Goal: Task Accomplishment & Management: Manage account settings

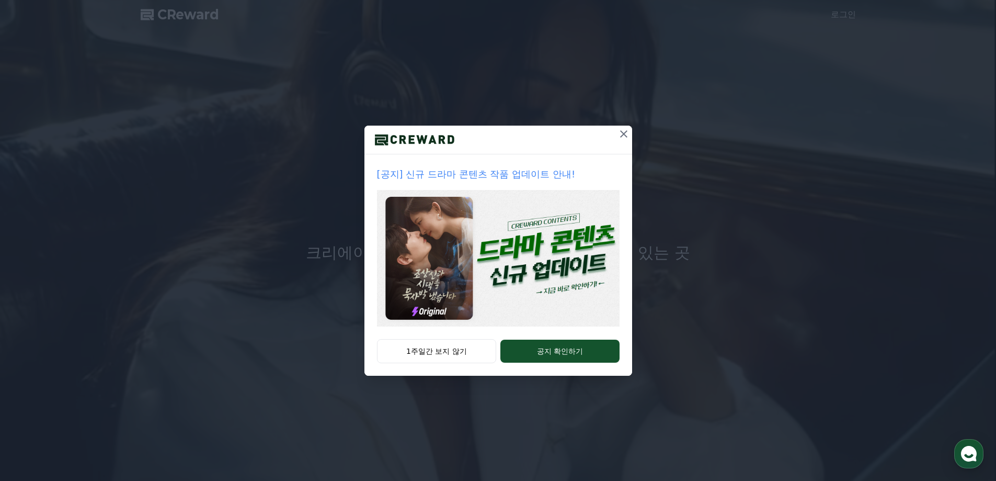
click at [623, 134] on icon at bounding box center [623, 133] width 7 height 7
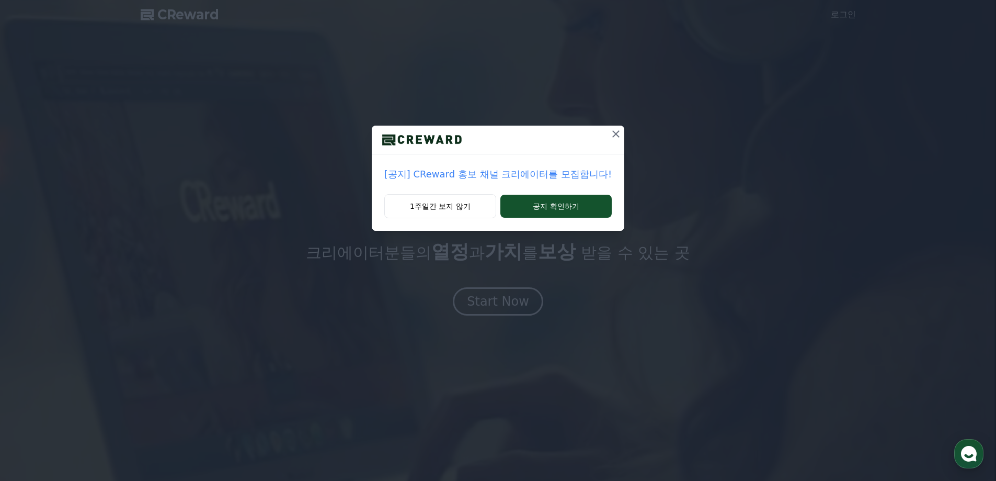
click at [611, 133] on icon at bounding box center [616, 134] width 13 height 13
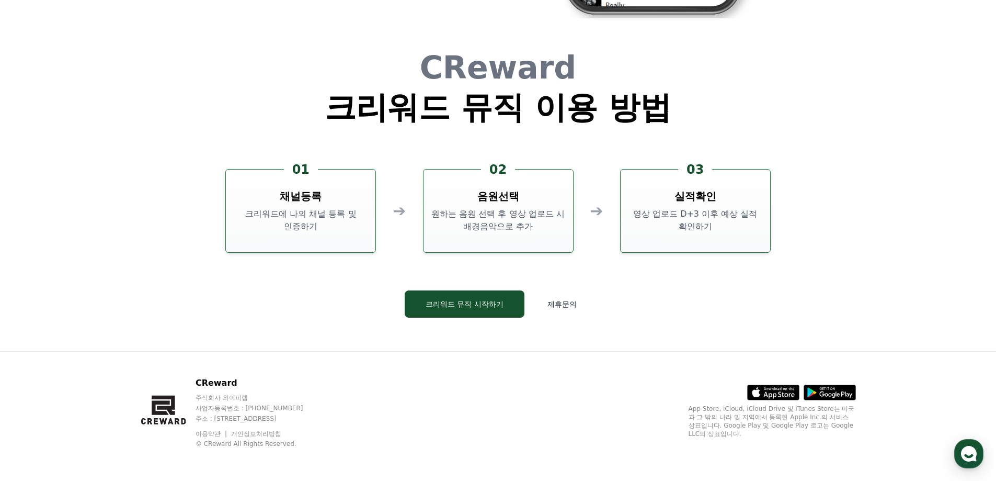
scroll to position [2833, 0]
click at [506, 302] on button "크리워드 뮤직 시작하기" at bounding box center [465, 303] width 120 height 27
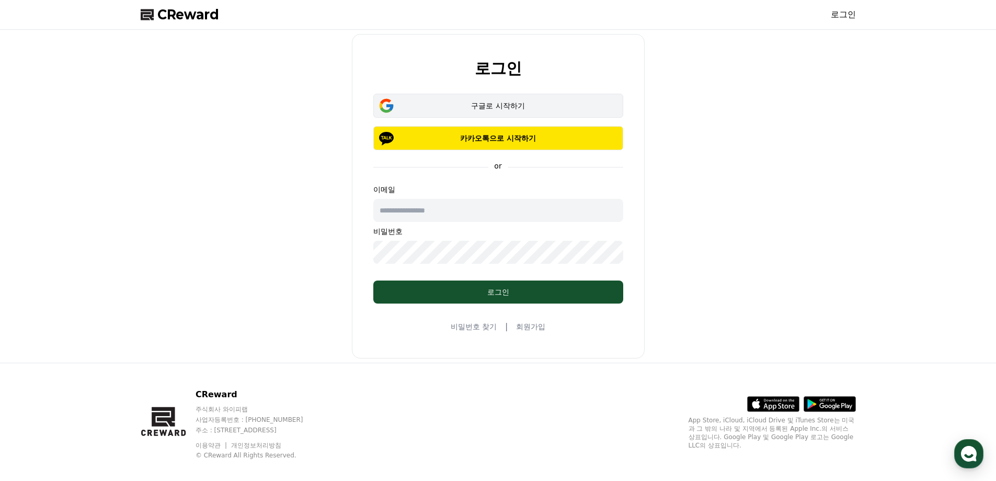
click at [553, 109] on div "구글로 시작하기" at bounding box center [499, 105] width 220 height 10
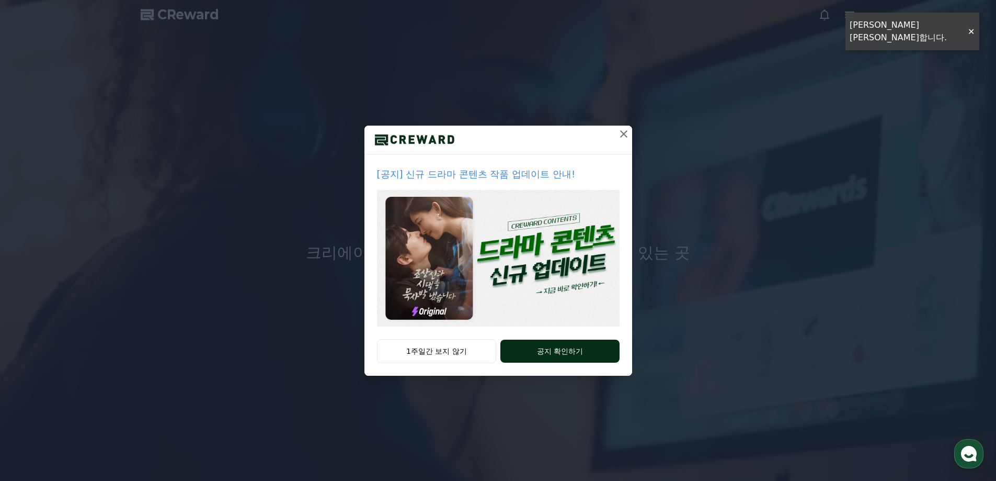
click at [558, 346] on button "공지 확인하기" at bounding box center [559, 350] width 119 height 23
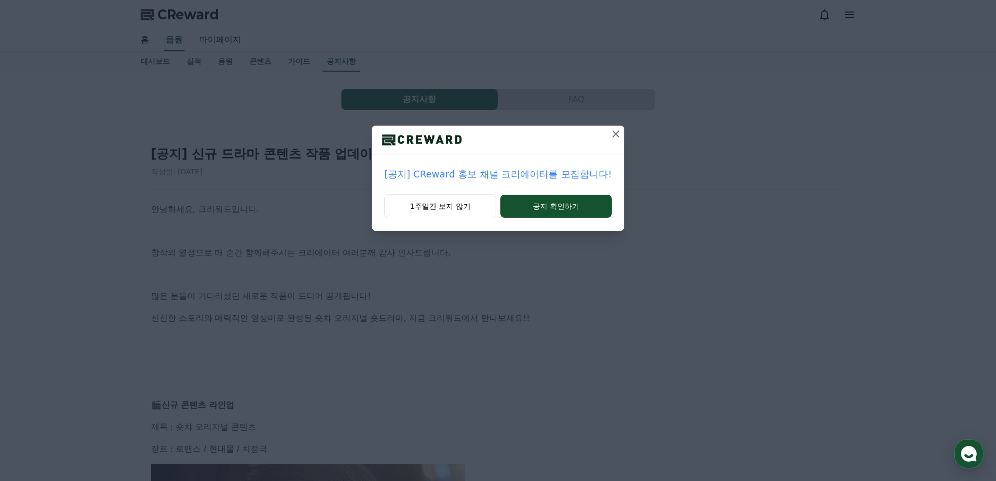
click at [610, 134] on icon at bounding box center [616, 134] width 13 height 13
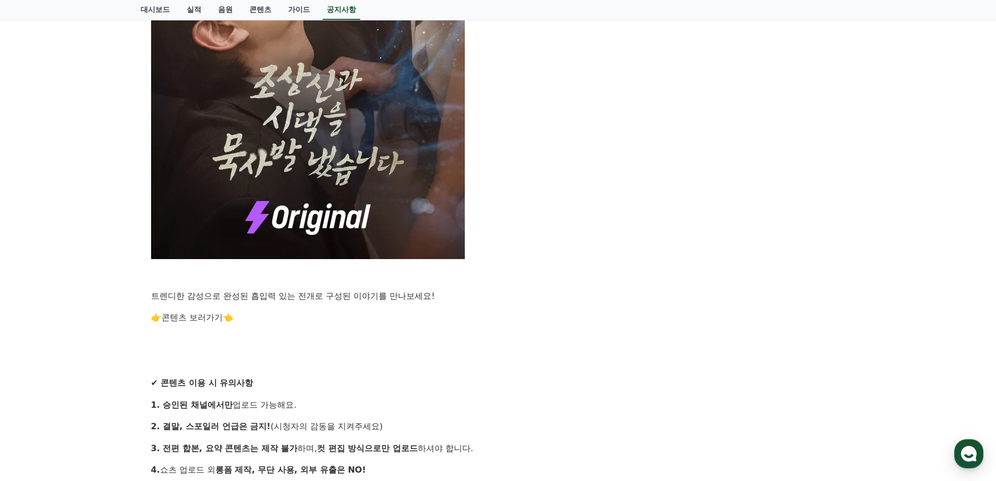
scroll to position [837, 0]
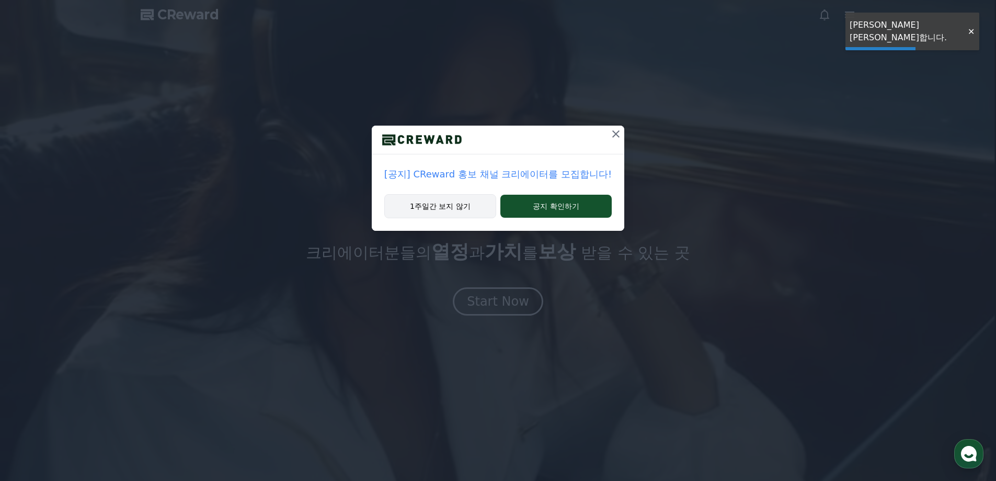
click at [478, 208] on button "1주일간 보지 않기" at bounding box center [440, 206] width 112 height 24
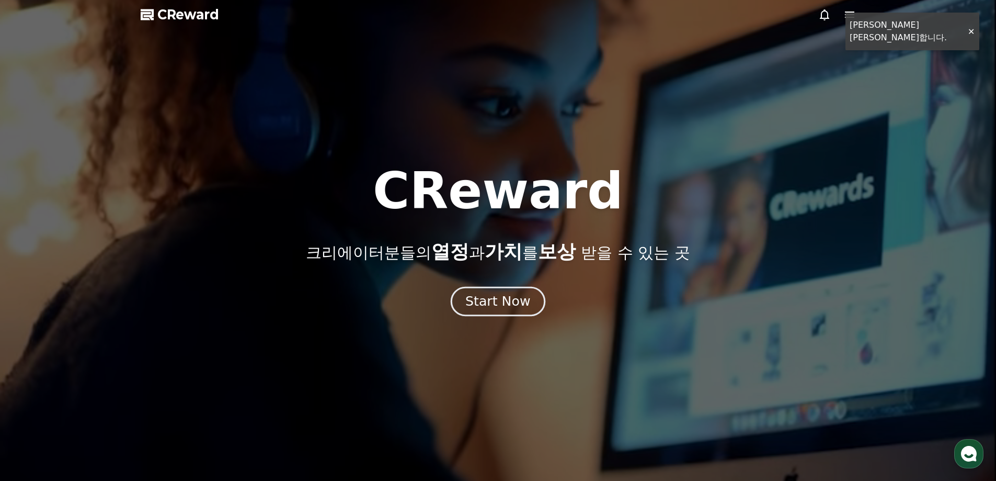
click at [510, 291] on button "Start Now" at bounding box center [498, 301] width 95 height 30
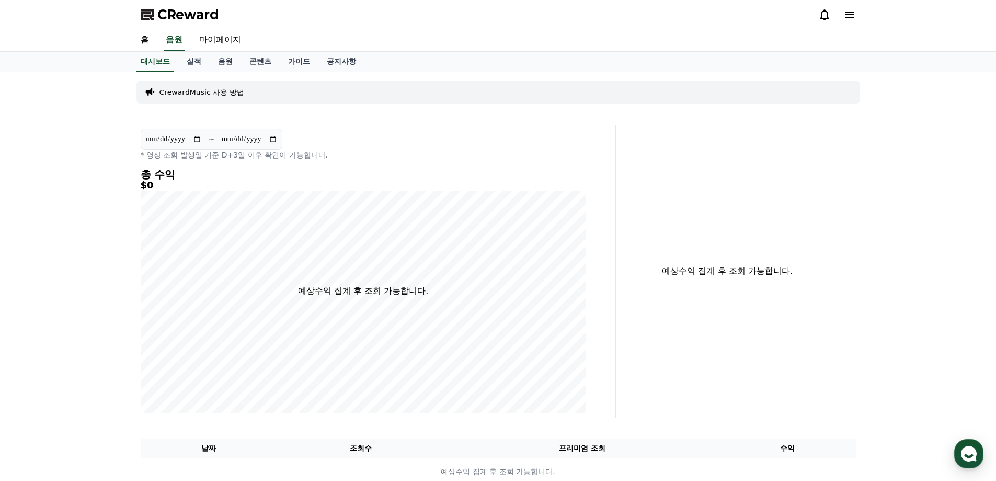
click at [191, 93] on p "CrewardMusic 사용 방법" at bounding box center [201, 92] width 85 height 10
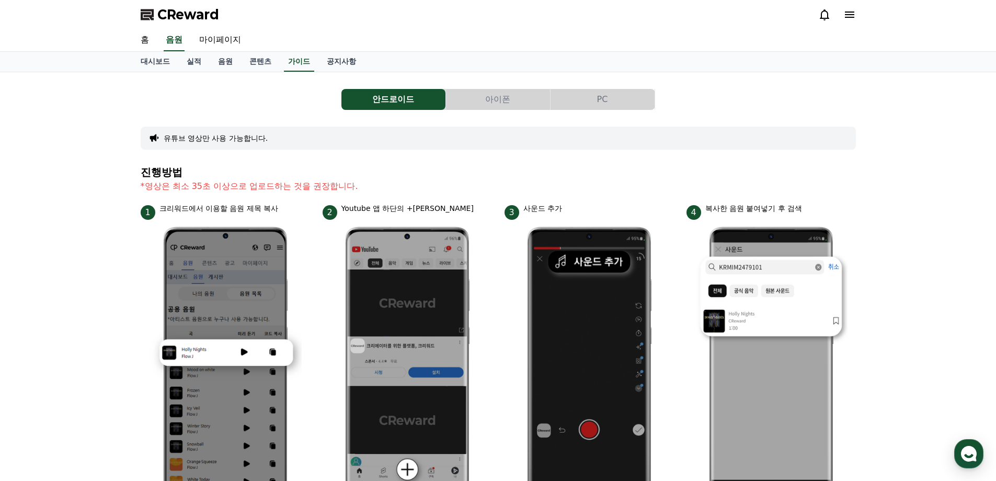
click at [587, 106] on button "PC" at bounding box center [603, 99] width 104 height 21
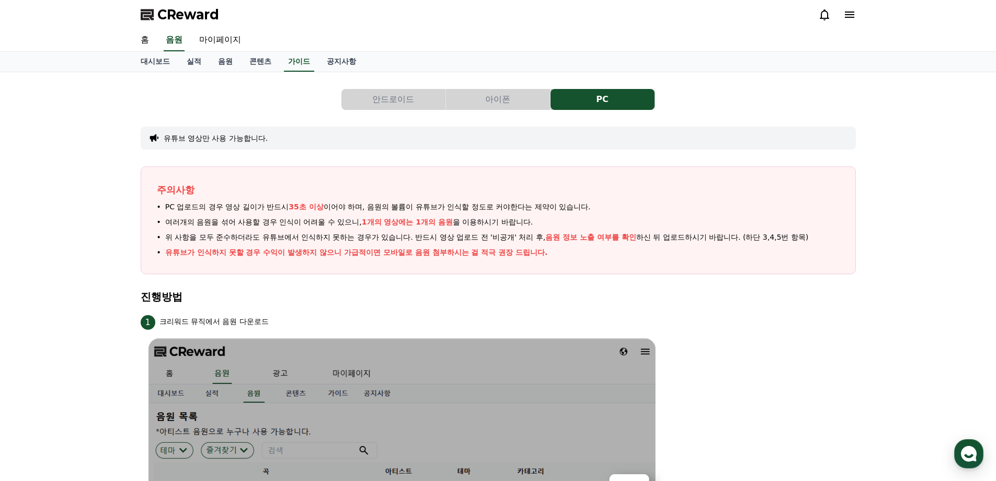
click at [493, 103] on button "아이폰" at bounding box center [498, 99] width 104 height 21
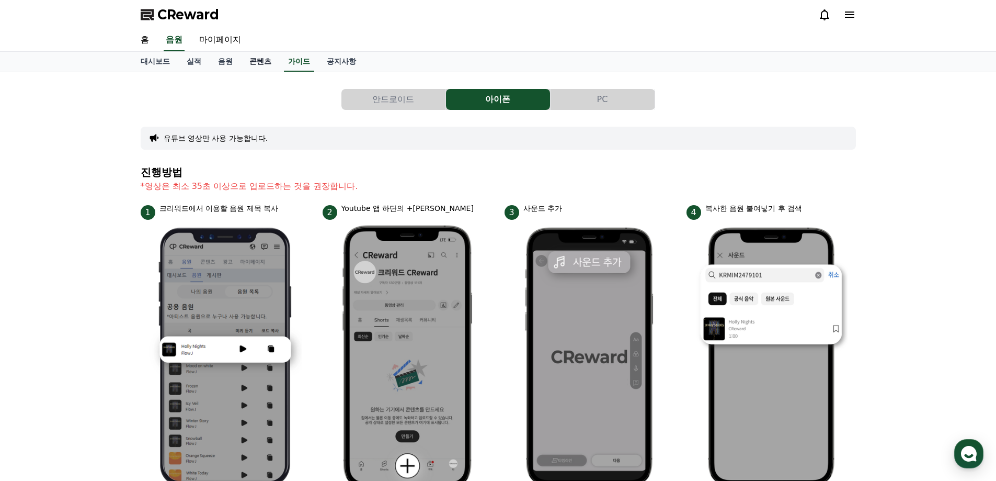
click at [272, 63] on link "콘텐츠" at bounding box center [260, 62] width 39 height 20
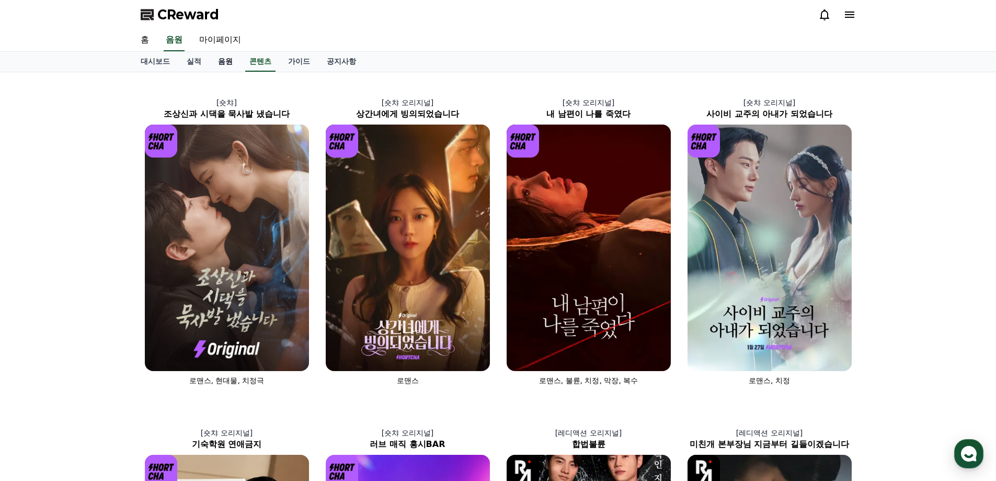
click at [227, 62] on link "음원" at bounding box center [225, 62] width 31 height 20
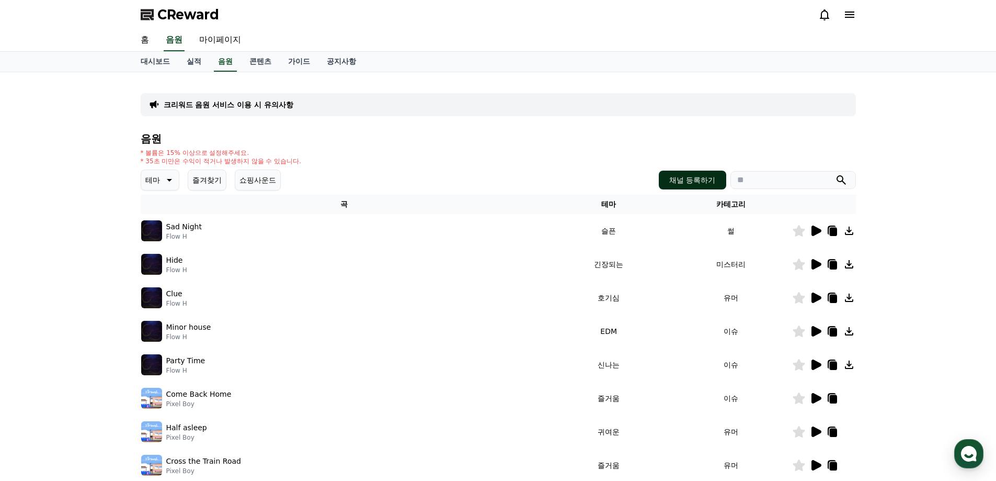
click at [698, 179] on button "채널 등록하기" at bounding box center [692, 179] width 67 height 19
click at [224, 104] on p "크리워드 음원 서비스 이용 시 유의사항" at bounding box center [229, 104] width 130 height 10
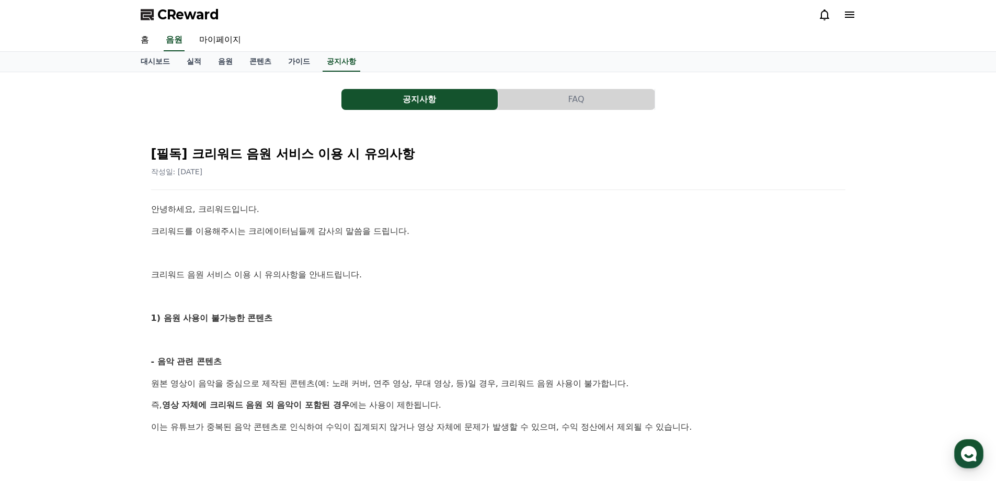
click at [526, 104] on button "FAQ" at bounding box center [576, 99] width 156 height 21
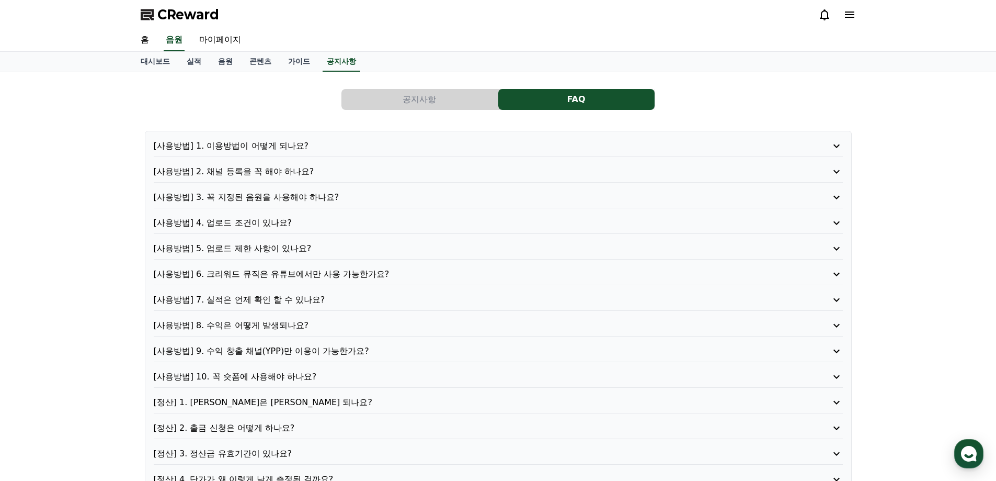
click at [312, 195] on p "[사용방법] 3. 꼭 지정된 음원을 사용해야 하나요?" at bounding box center [471, 197] width 634 height 13
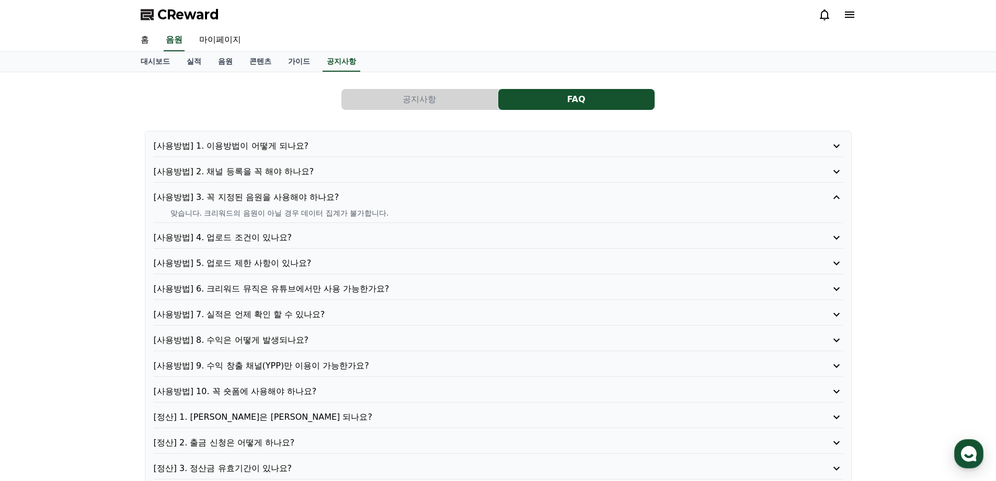
click at [350, 250] on div "[사용방법] 1. 이용방법이 어떻게 되나요? [사용방법] 2. 채널 등록을 꼭 해야 하나요? [사용방법] 3. 꼭 지정된 음원을 사용해야 하나…" at bounding box center [498, 333] width 707 height 404
click at [351, 237] on p "[사용방법] 4. 업로드 조건이 있나요?" at bounding box center [471, 237] width 634 height 13
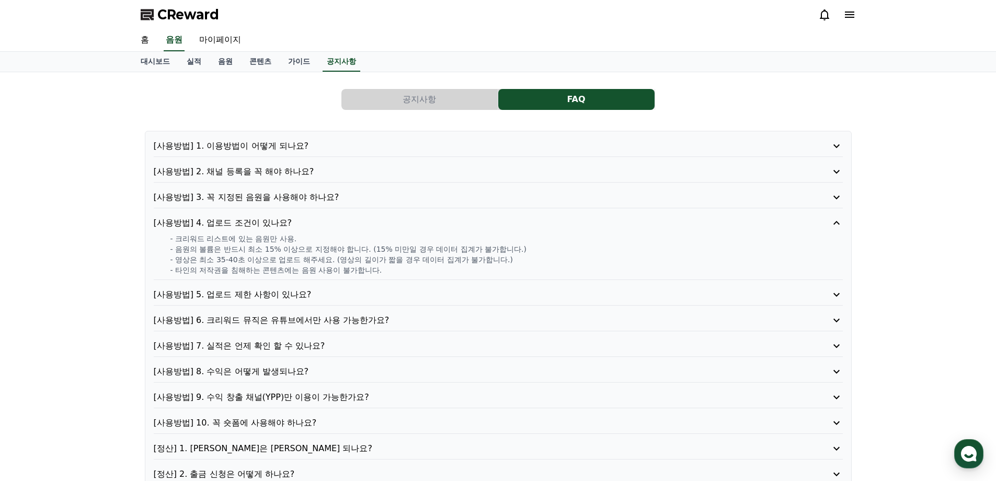
click at [295, 292] on p "[사용방법] 5. 업로드 제한 사항이 있나요?" at bounding box center [471, 294] width 634 height 13
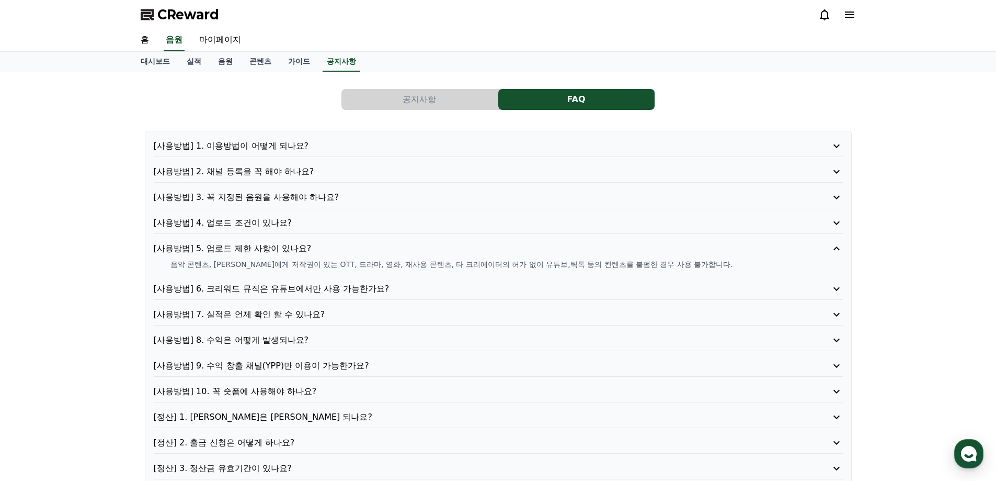
click at [400, 288] on p "[사용방법] 6. 크리워드 뮤직은 유튜브에서만 사용 가능한가요?" at bounding box center [471, 288] width 634 height 13
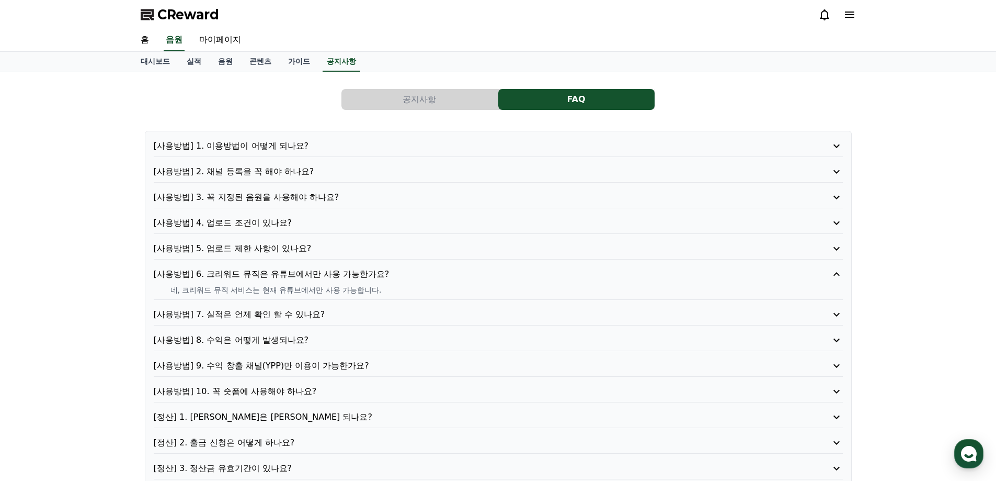
click at [409, 313] on p "[사용방법] 7. 실적은 언제 확인 할 수 있나요?" at bounding box center [471, 314] width 634 height 13
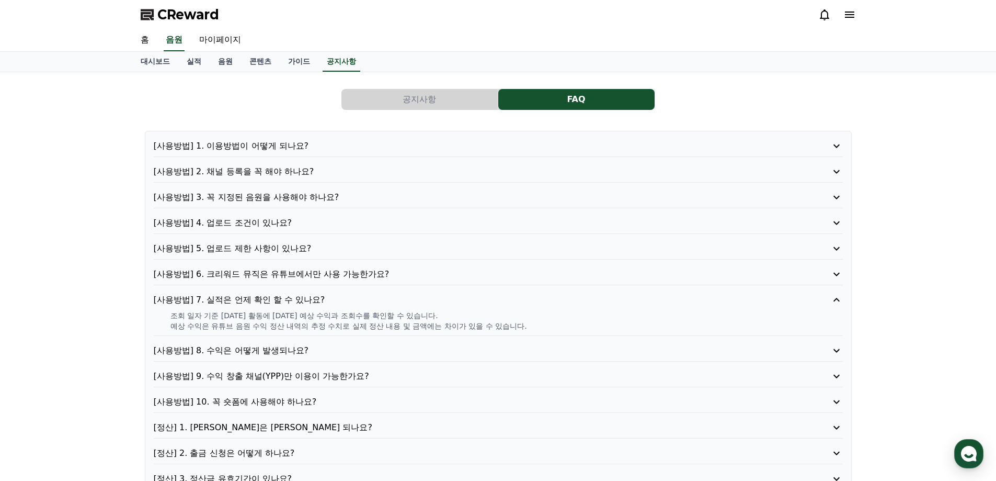
click at [441, 351] on p "[사용방법] 8. 수익은 어떻게 발생되나요?" at bounding box center [471, 350] width 634 height 13
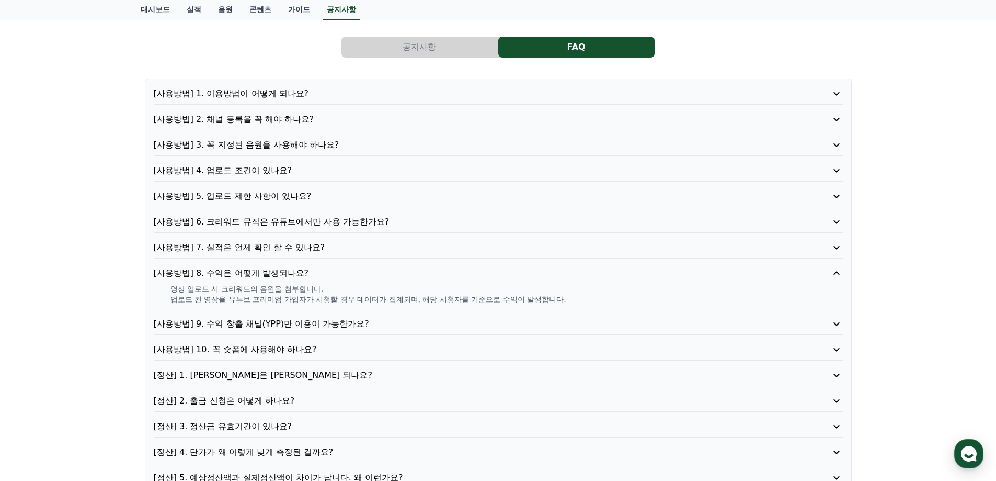
scroll to position [105, 0]
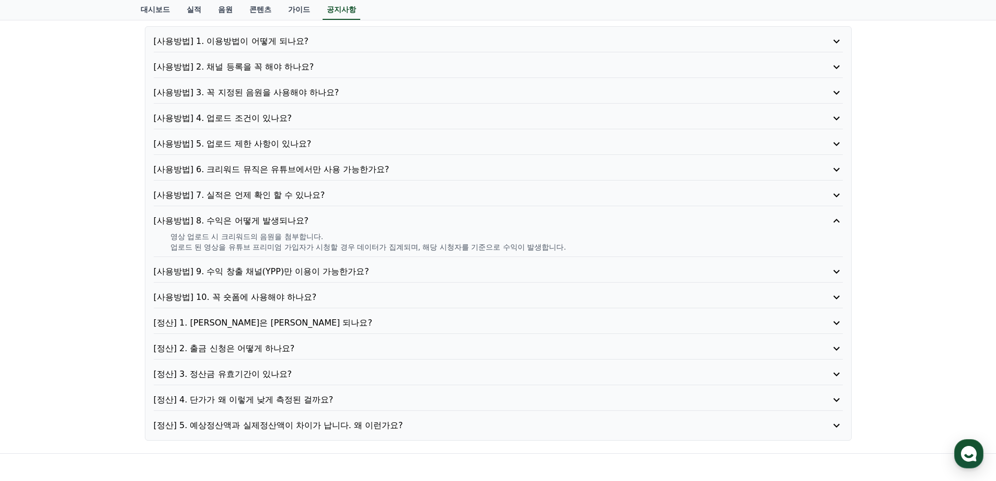
click at [315, 397] on p "[정산] 4. 단가가 왜 이렇게 낮게 측정된 걸까요?" at bounding box center [471, 399] width 634 height 13
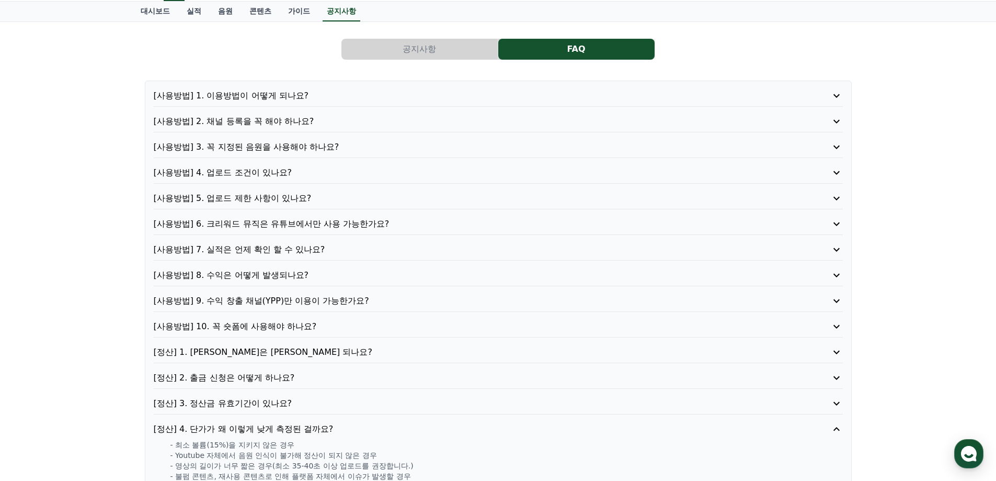
scroll to position [0, 0]
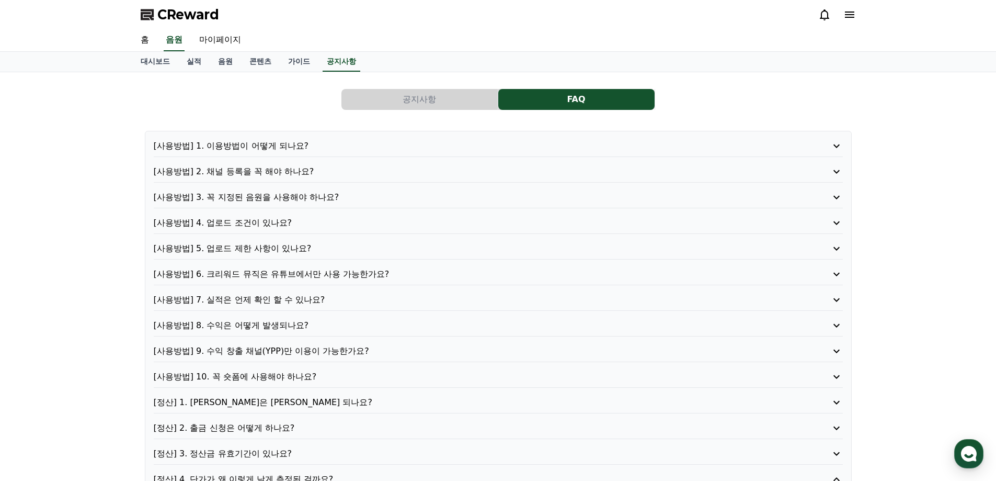
click at [280, 144] on p "[사용방법] 1. 이용방법이 어떻게 되나요?" at bounding box center [471, 146] width 634 height 13
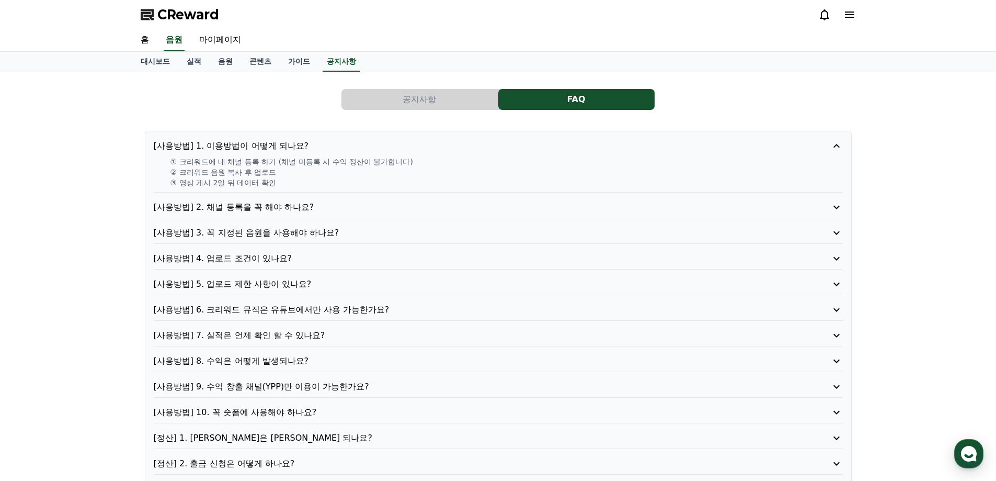
click at [303, 199] on div "[사용방법] 1. 이용방법이 어떻게 되나요? ① 크리워드에 내 채널 등록 하기 (채널 미등록 시 수익 정산이 불가합니다) ② 크리워드 음원 복…" at bounding box center [498, 343] width 707 height 425
click at [300, 208] on p "[사용방법] 2. 채널 등록을 꼭 해야 하나요?" at bounding box center [471, 207] width 634 height 13
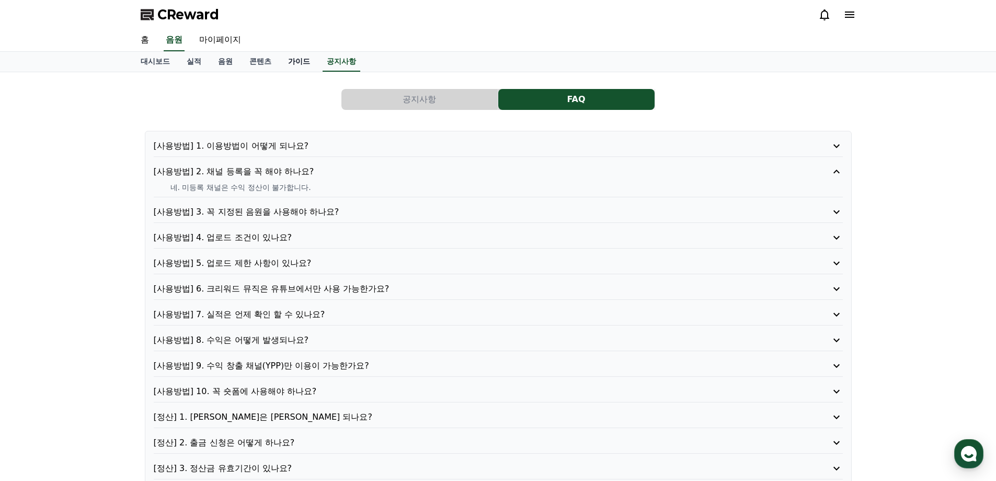
click at [297, 65] on link "가이드" at bounding box center [299, 62] width 39 height 20
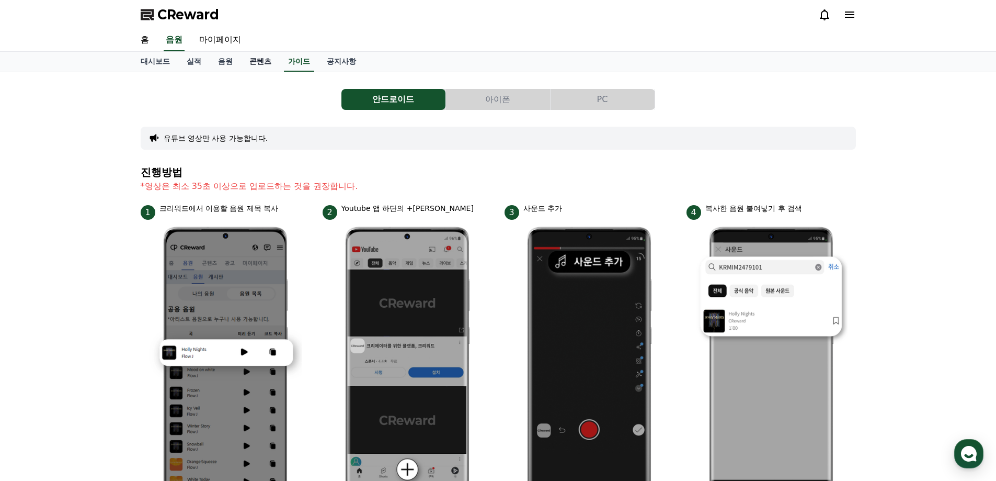
click at [268, 61] on link "콘텐츠" at bounding box center [260, 62] width 39 height 20
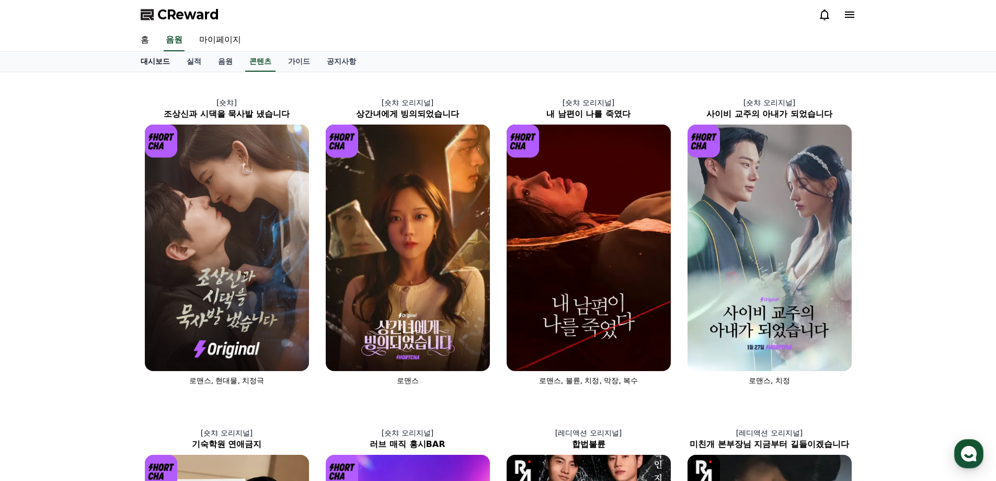
click at [156, 62] on link "대시보드" at bounding box center [155, 62] width 46 height 20
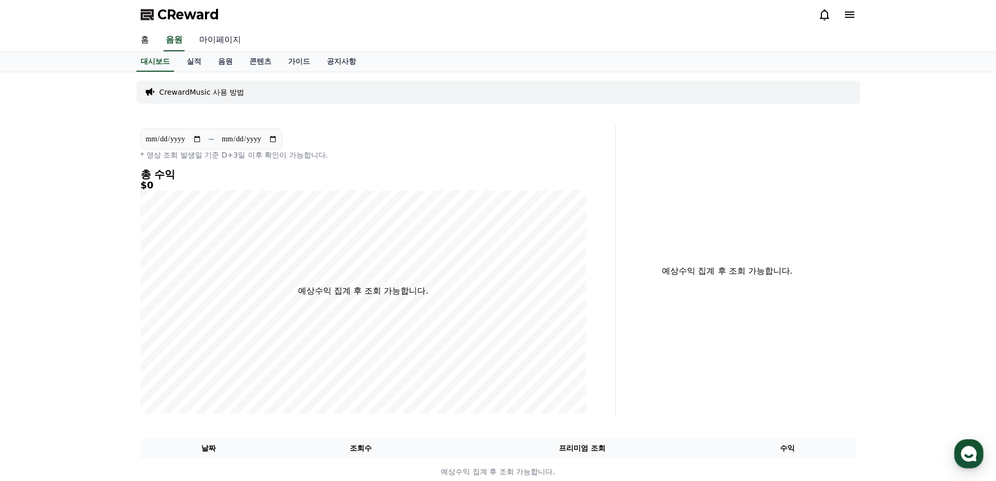
click at [205, 43] on link "마이페이지" at bounding box center [220, 40] width 59 height 22
select select "**********"
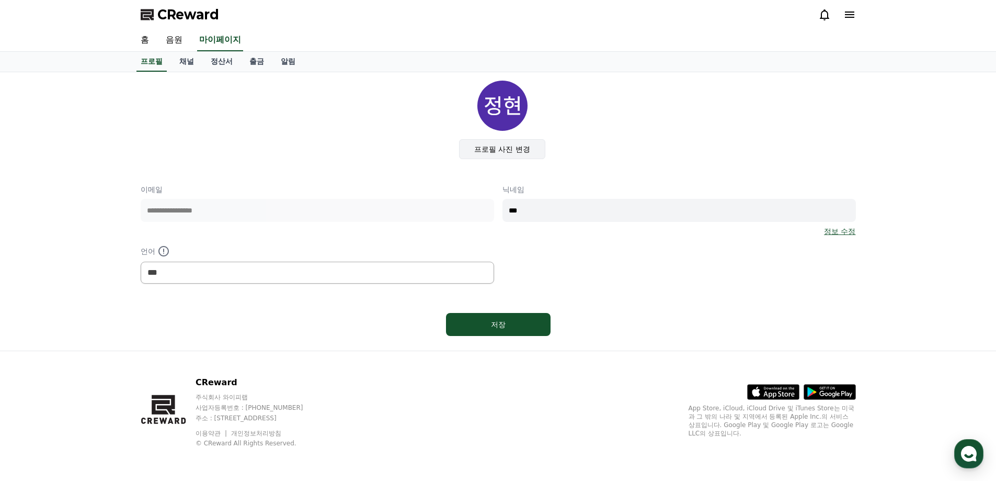
click at [506, 151] on label "프로필 사진 변경" at bounding box center [502, 149] width 86 height 20
click at [0, 0] on input "프로필 사진 변경" at bounding box center [0, 0] width 0 height 0
click at [487, 212] on div "**********" at bounding box center [498, 233] width 715 height 99
type input "*"
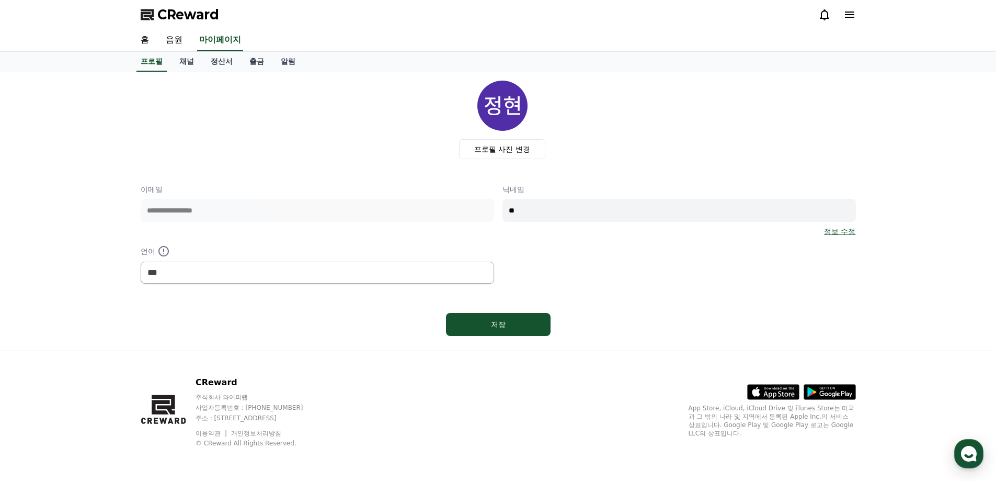
type input "*"
click at [557, 215] on input "*******" at bounding box center [680, 210] width 354 height 23
paste input "*********"
click at [580, 211] on input "**********" at bounding box center [680, 210] width 354 height 23
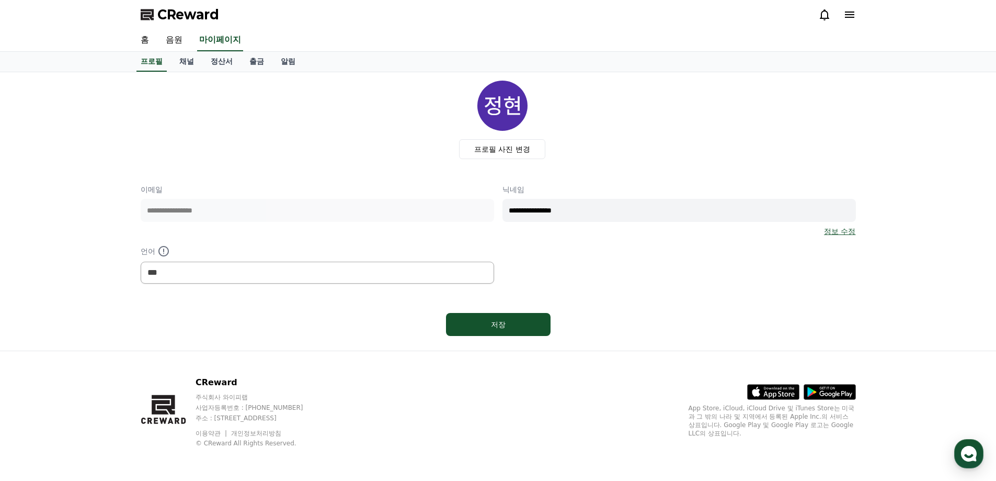
paste input "text"
type input "*******"
click at [509, 113] on img at bounding box center [502, 106] width 50 height 50
click at [508, 151] on label "프로필 사진 변경" at bounding box center [502, 149] width 86 height 20
click at [0, 0] on input "프로필 사진 변경" at bounding box center [0, 0] width 0 height 0
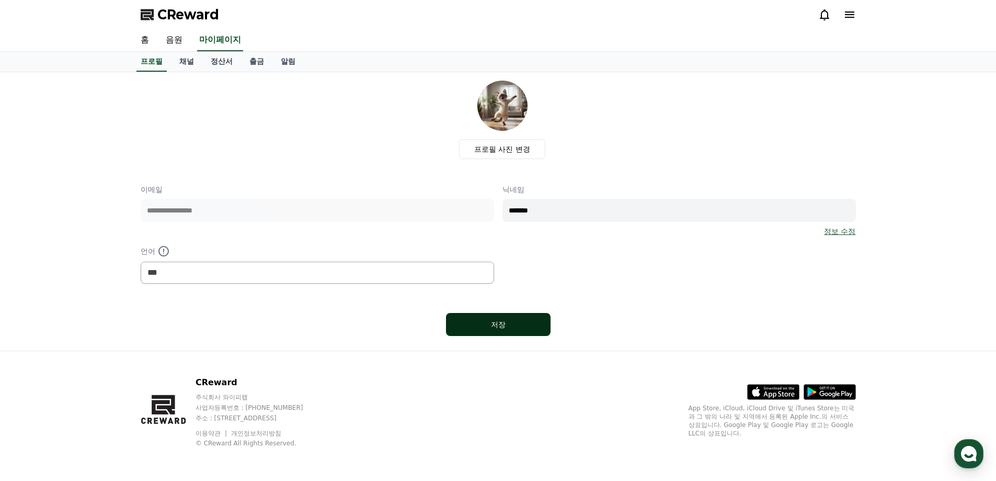
click at [526, 323] on div "저장" at bounding box center [498, 324] width 63 height 10
select select "**********"
click at [188, 44] on link "음원" at bounding box center [173, 40] width 33 height 22
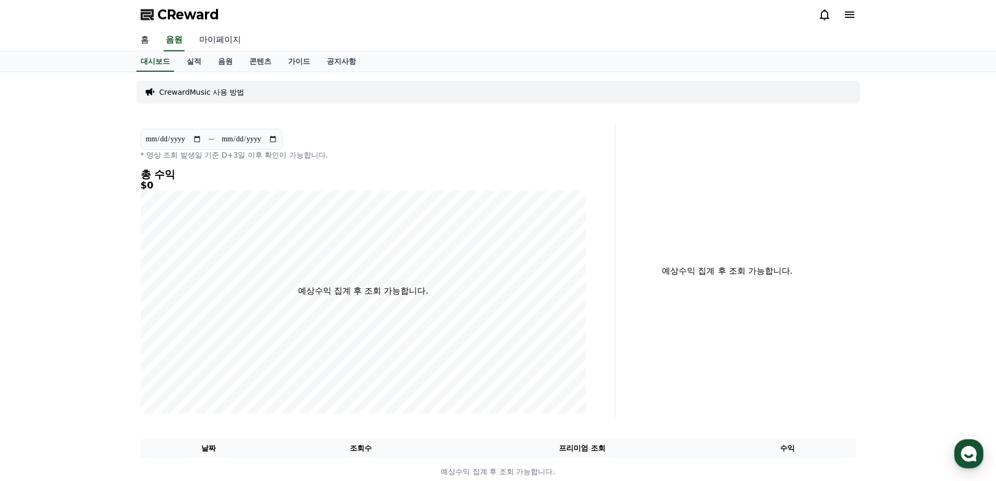
click at [217, 38] on link "마이페이지" at bounding box center [220, 40] width 59 height 22
select select "**********"
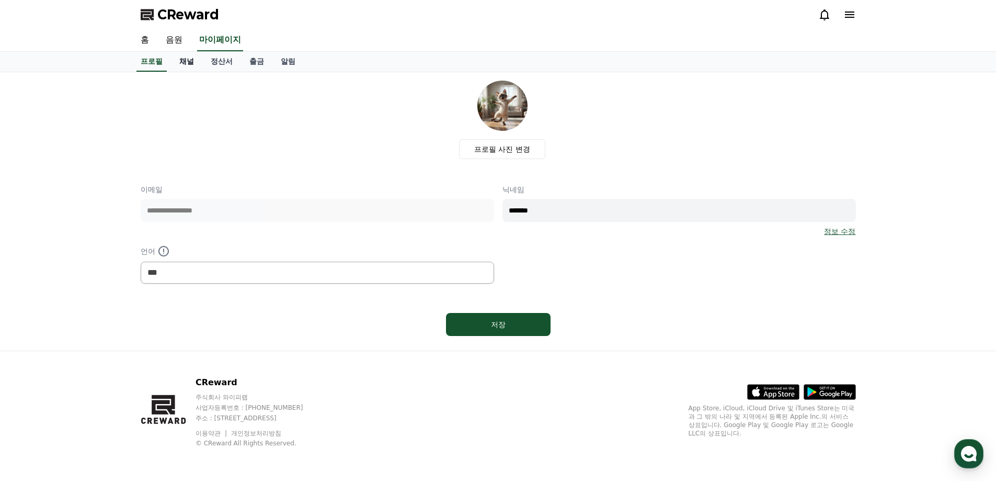
click at [190, 61] on link "채널" at bounding box center [186, 62] width 31 height 20
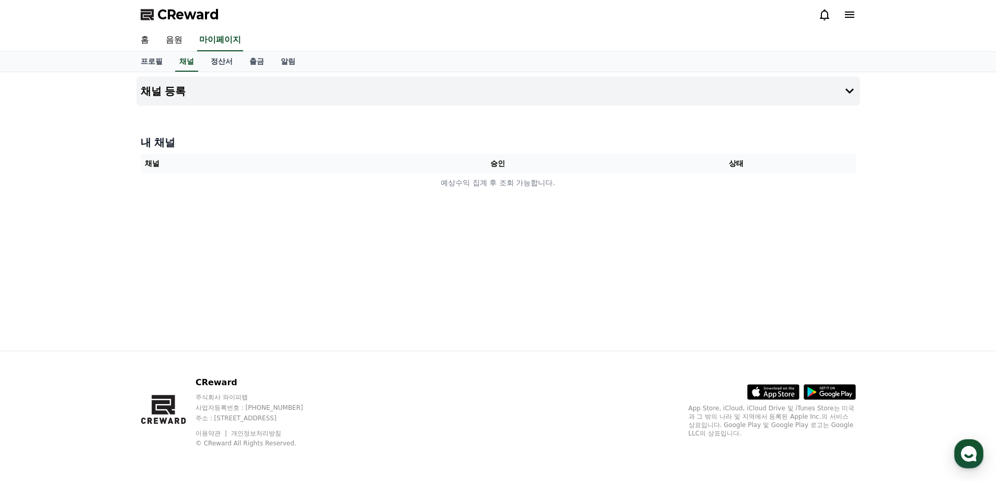
click at [390, 159] on th "승인" at bounding box center [498, 163] width 238 height 19
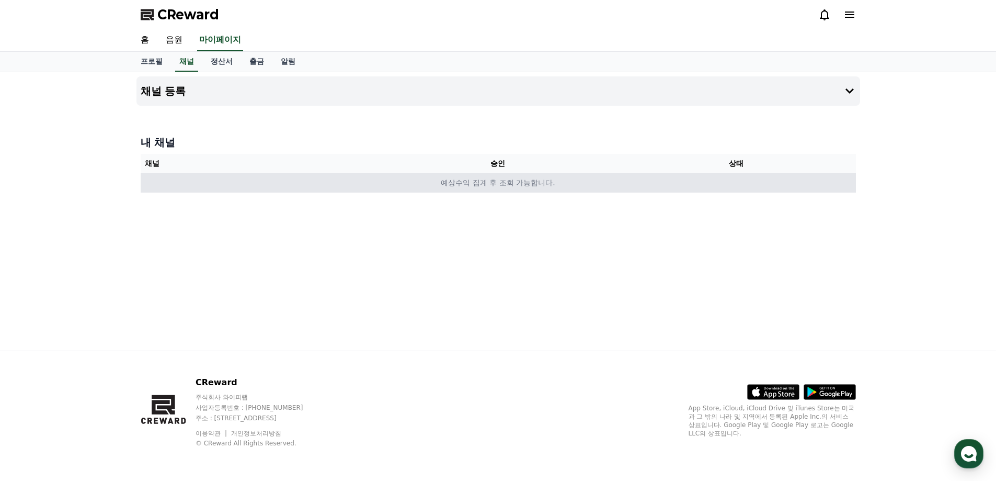
click at [502, 186] on td "예상수익 집계 후 조회 가능합니다." at bounding box center [498, 182] width 715 height 19
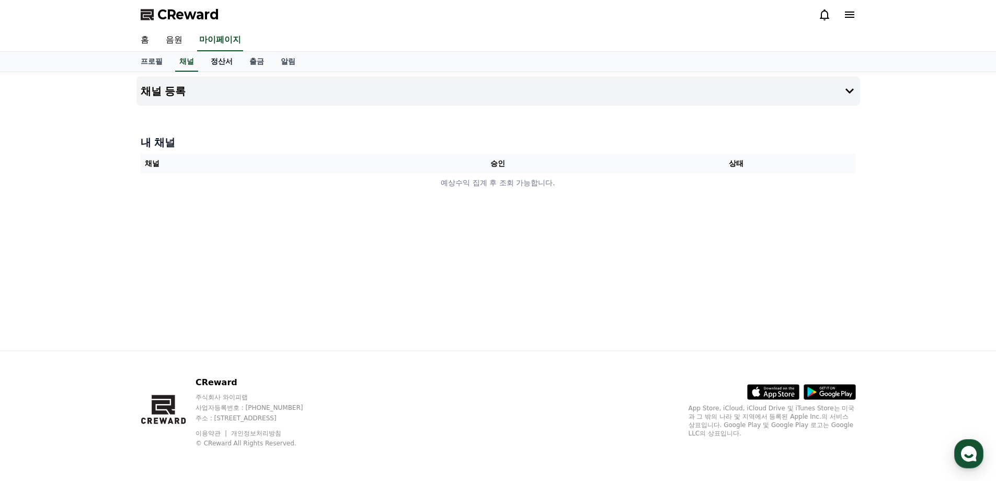
click at [217, 64] on link "정산서" at bounding box center [221, 62] width 39 height 20
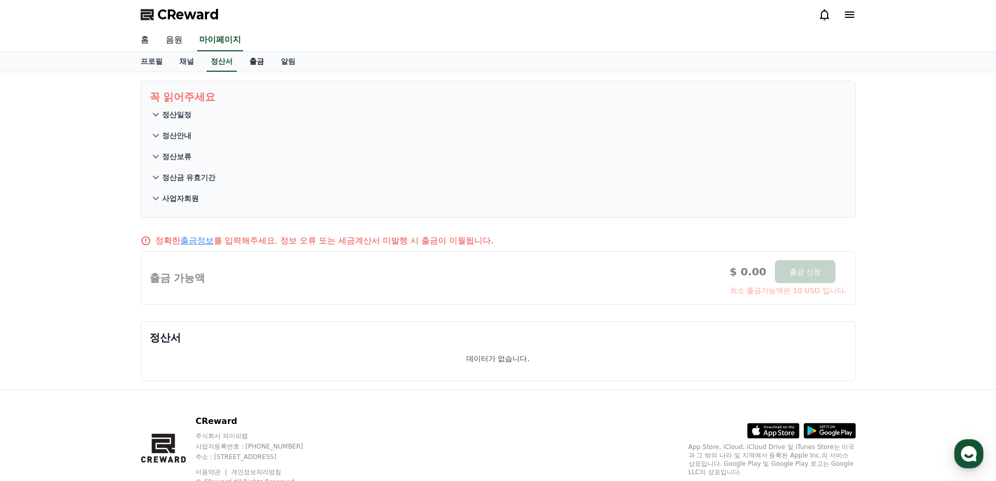
click at [263, 60] on link "출금" at bounding box center [256, 62] width 31 height 20
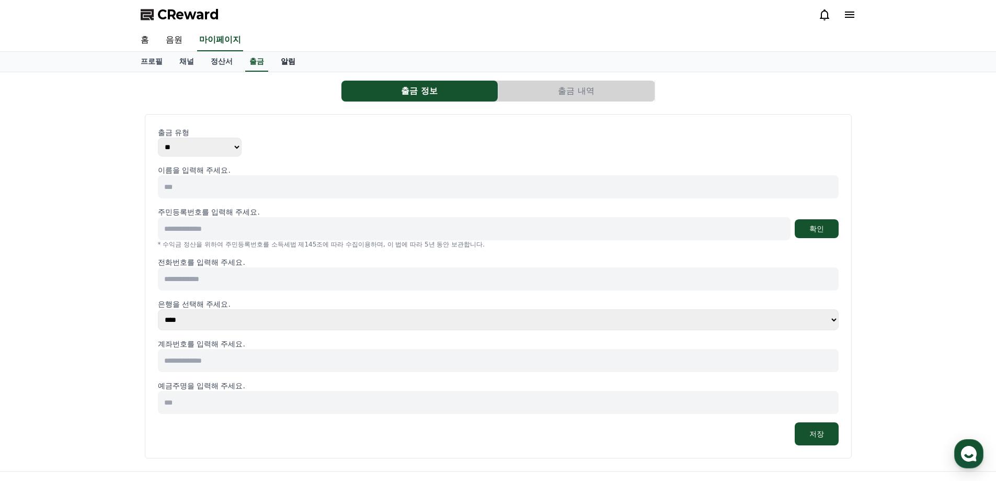
click at [286, 62] on link "알림" at bounding box center [287, 62] width 31 height 20
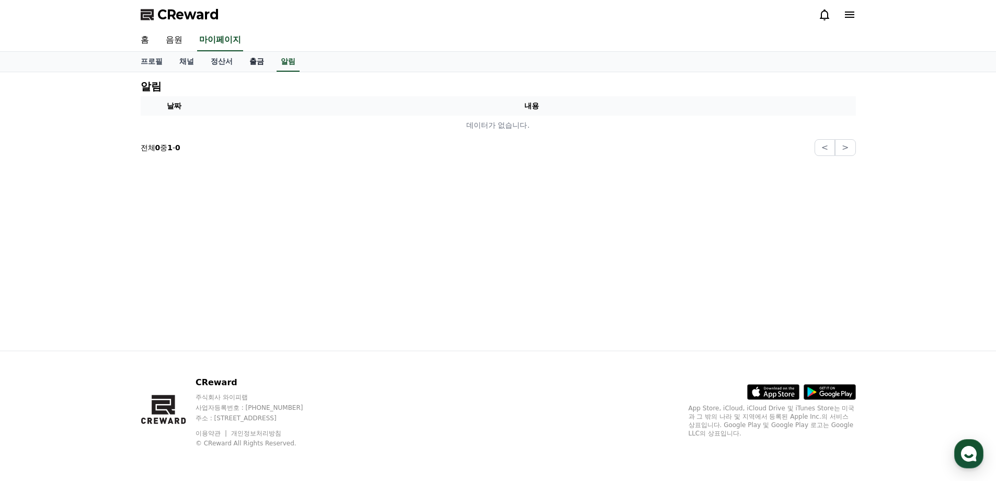
click at [252, 63] on link "출금" at bounding box center [256, 62] width 31 height 20
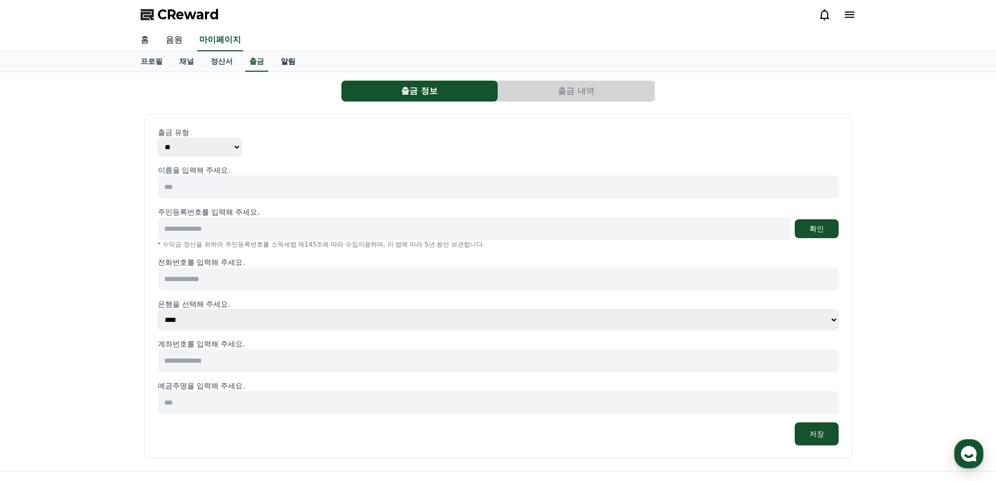
click at [288, 67] on link "알림" at bounding box center [287, 62] width 31 height 20
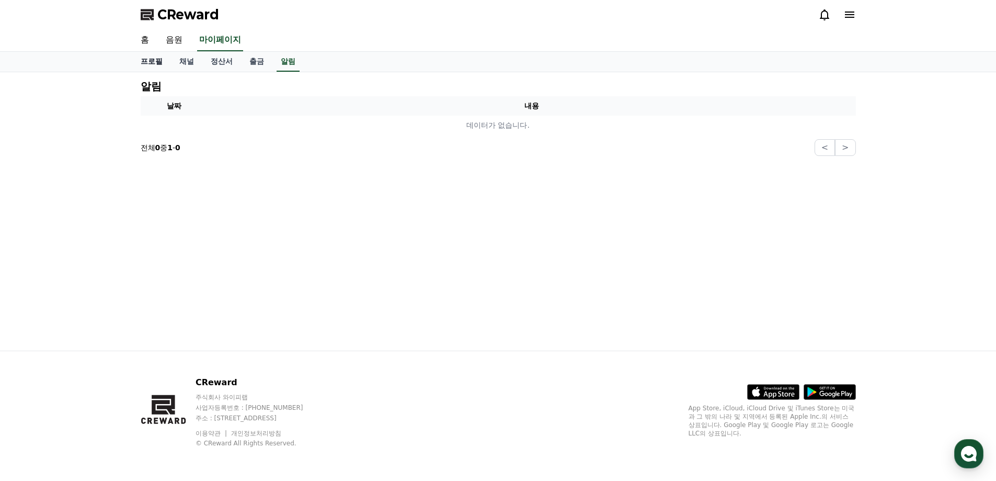
click at [158, 61] on link "프로필" at bounding box center [151, 62] width 39 height 20
select select "**********"
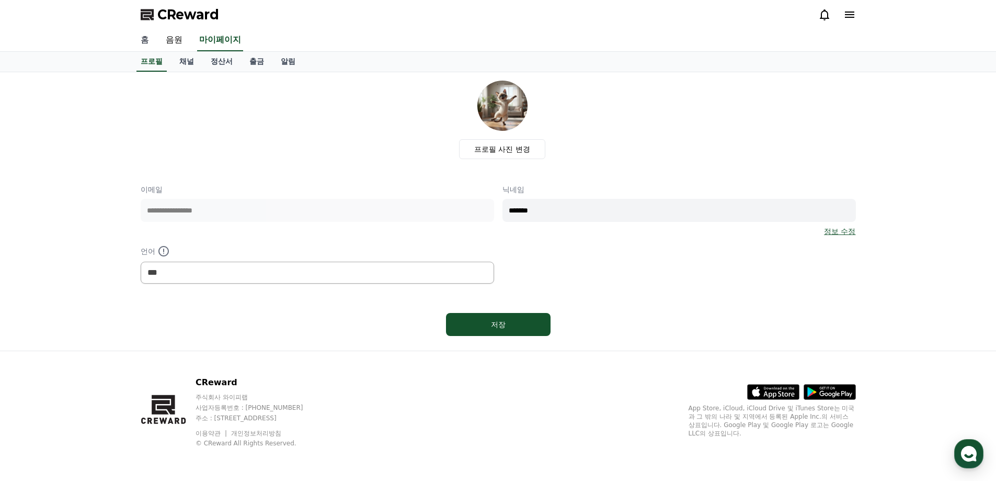
click at [149, 42] on link "홈" at bounding box center [144, 40] width 25 height 22
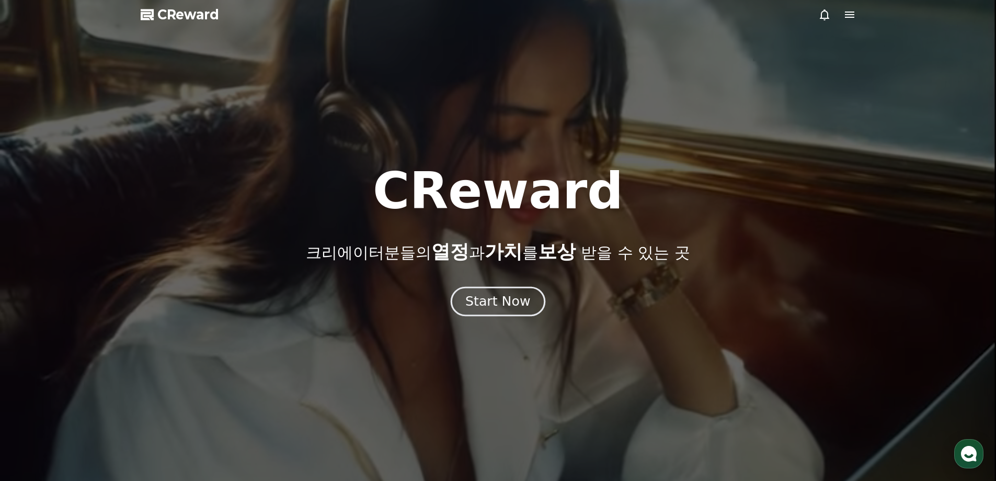
click at [477, 291] on button "Start Now" at bounding box center [498, 301] width 95 height 30
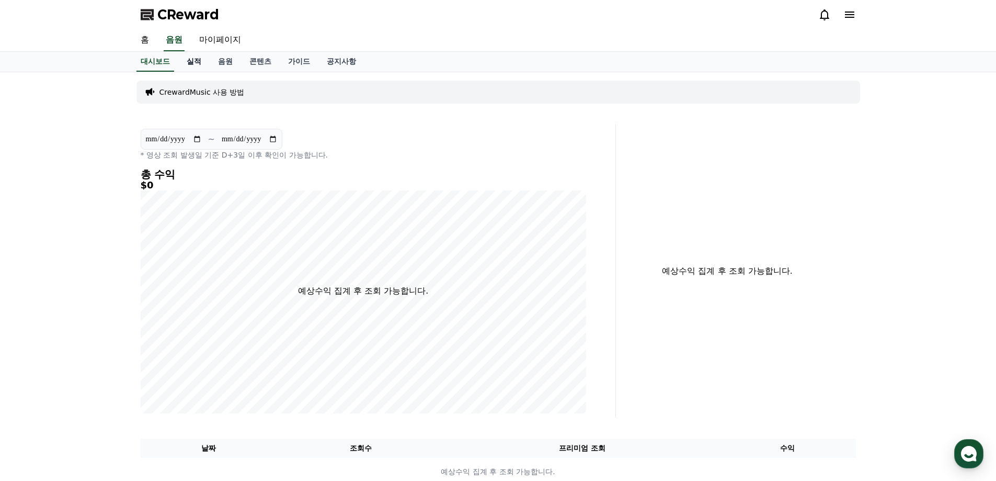
click at [203, 63] on link "실적" at bounding box center [193, 62] width 31 height 20
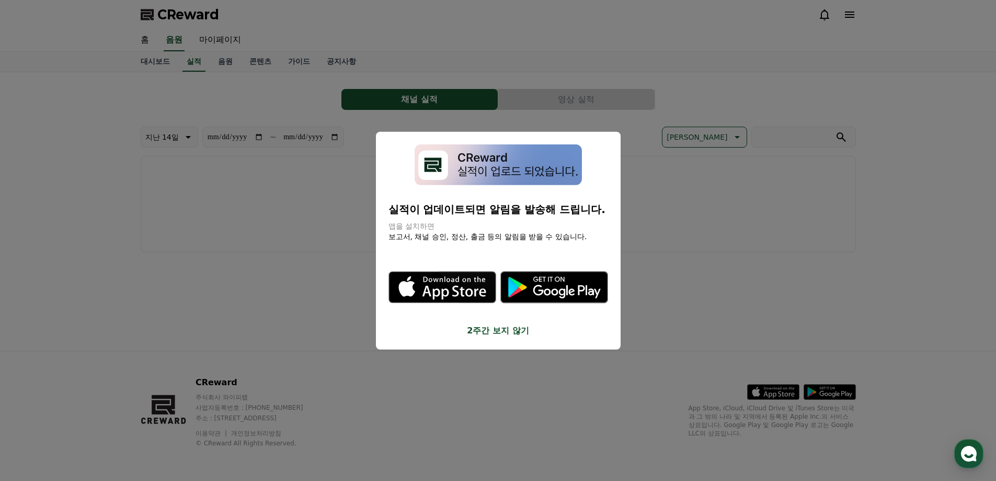
click at [491, 326] on button "2주간 보지 않기" at bounding box center [499, 330] width 220 height 13
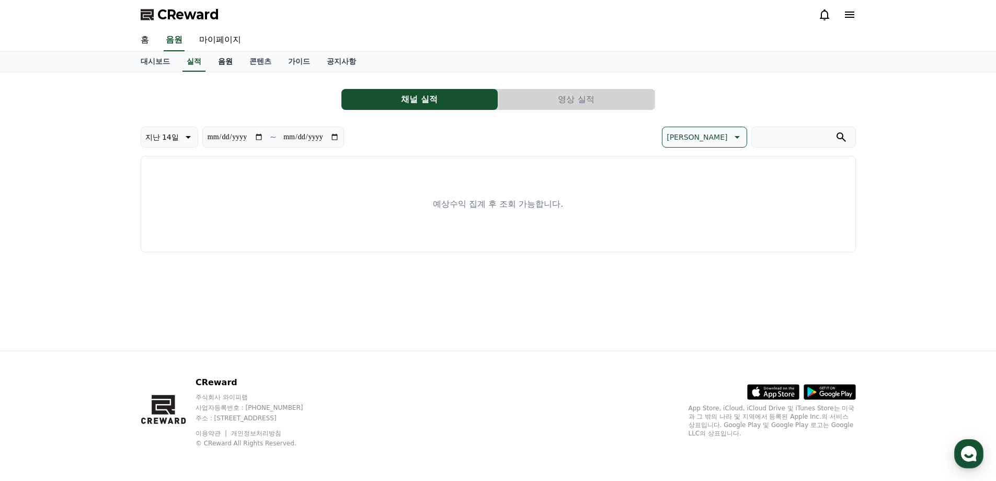
click at [228, 68] on link "음원" at bounding box center [225, 62] width 31 height 20
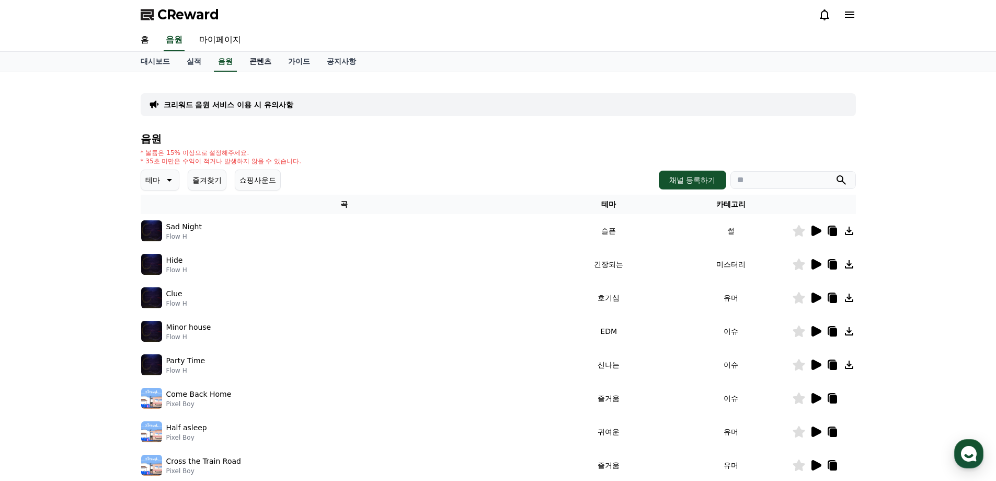
click at [264, 64] on link "콘텐츠" at bounding box center [260, 62] width 39 height 20
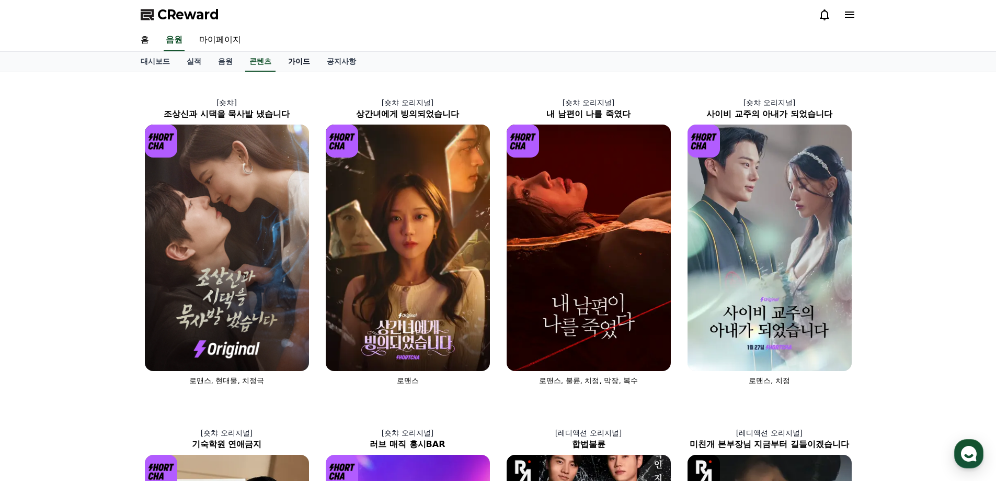
click at [300, 65] on link "가이드" at bounding box center [299, 62] width 39 height 20
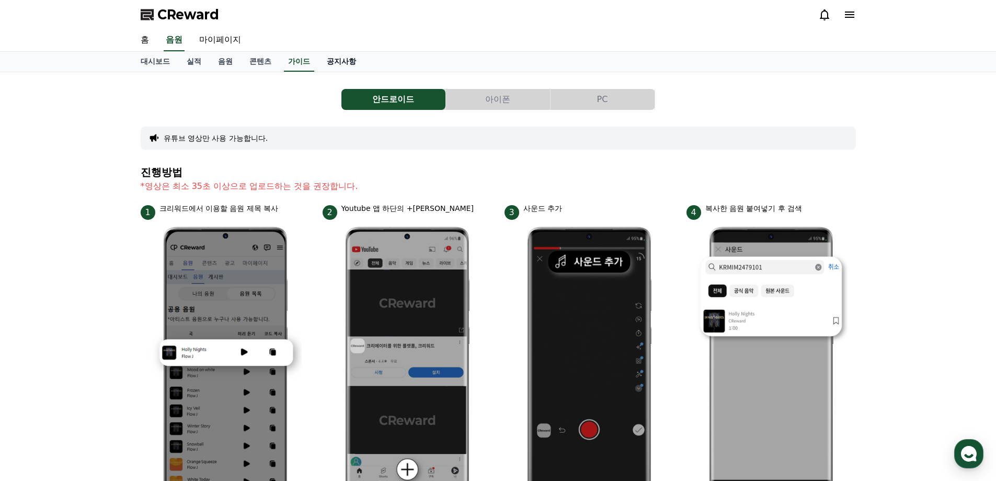
click at [347, 61] on link "공지사항" at bounding box center [341, 62] width 46 height 20
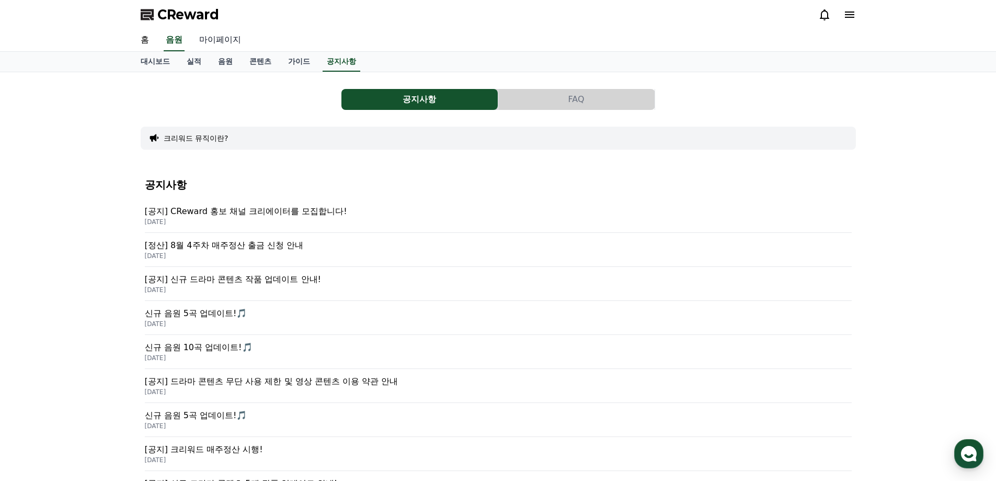
click at [209, 40] on link "마이페이지" at bounding box center [220, 40] width 59 height 22
select select "**********"
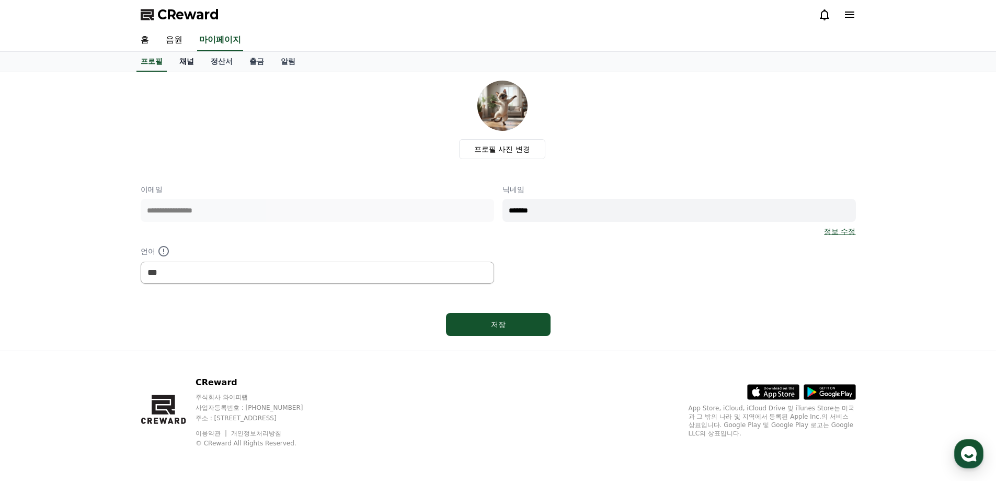
click at [188, 59] on link "채널" at bounding box center [186, 62] width 31 height 20
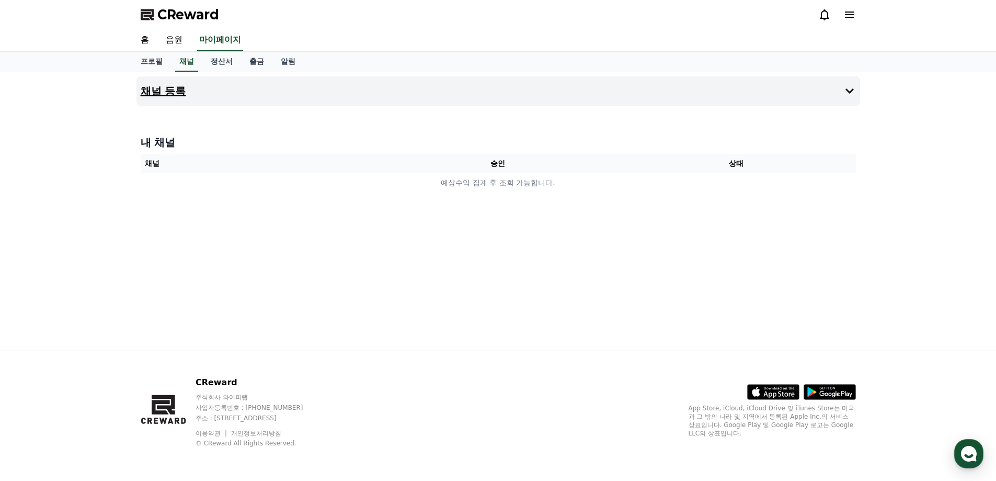
click at [177, 91] on h4 "채널 등록" at bounding box center [163, 91] width 45 height 12
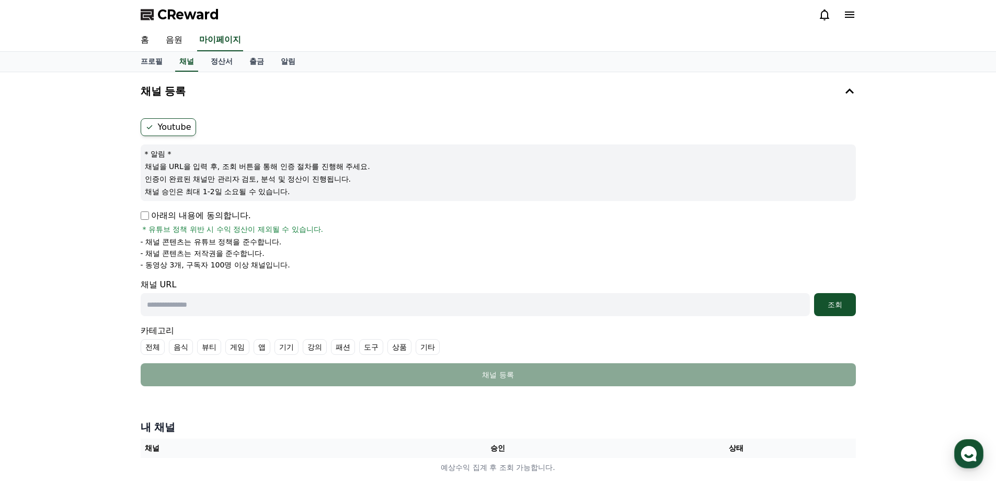
scroll to position [52, 0]
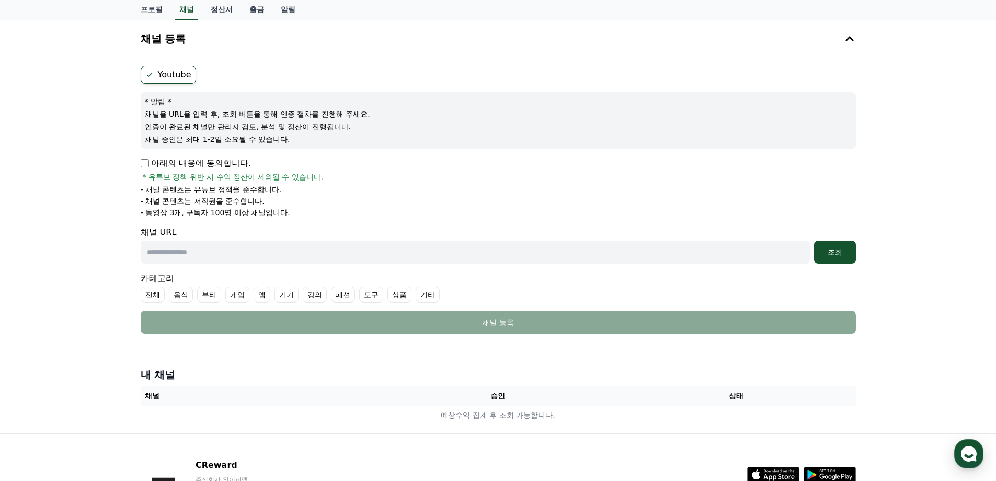
click at [278, 142] on p "채널 승인은 최대 1-2일 소요될 수 있습니다." at bounding box center [498, 139] width 707 height 10
click at [289, 128] on p "인증이 완료된 채널만 관리자 검토, 분석 및 정산이 진행됩니다." at bounding box center [498, 126] width 707 height 10
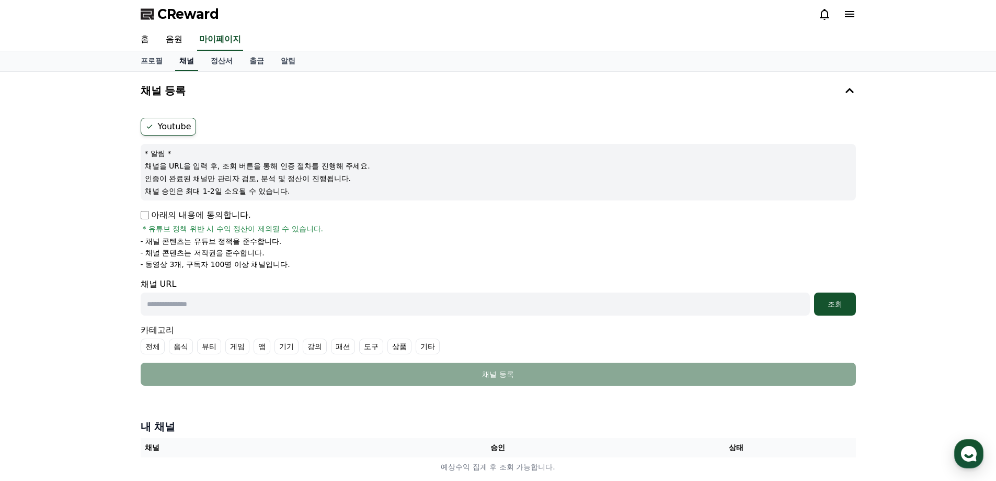
scroll to position [0, 0]
click at [199, 18] on span "CReward" at bounding box center [188, 14] width 62 height 17
